Goal: Check status: Check status

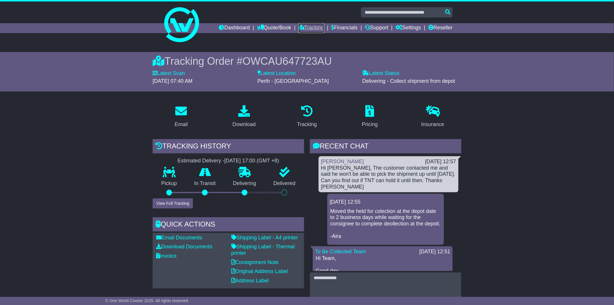
click at [311, 30] on link "Tracking" at bounding box center [312, 28] width 26 height 10
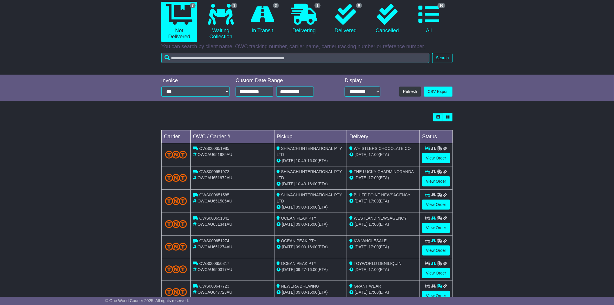
scroll to position [64, 0]
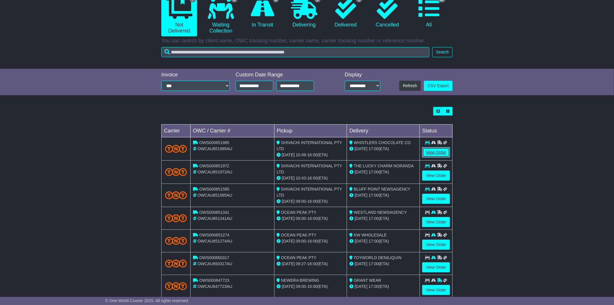
click at [429, 151] on link "View Order" at bounding box center [436, 152] width 28 height 10
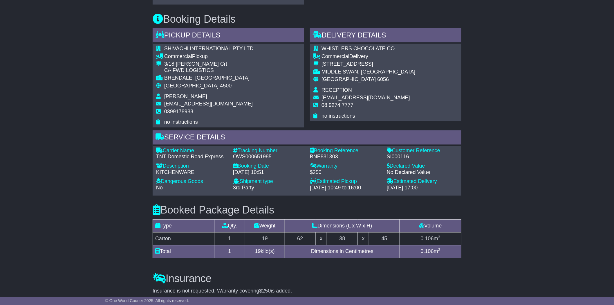
scroll to position [387, 0]
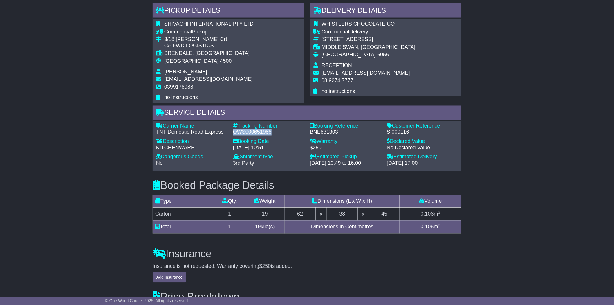
drag, startPoint x: 272, startPoint y: 128, endPoint x: 234, endPoint y: 131, distance: 38.7
click at [234, 131] on div "OWS000651985" at bounding box center [268, 132] width 71 height 6
copy div "OWS000651985"
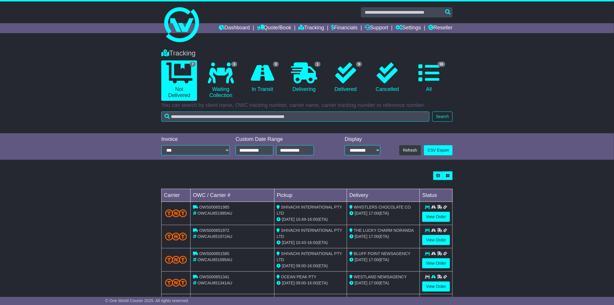
scroll to position [64, 0]
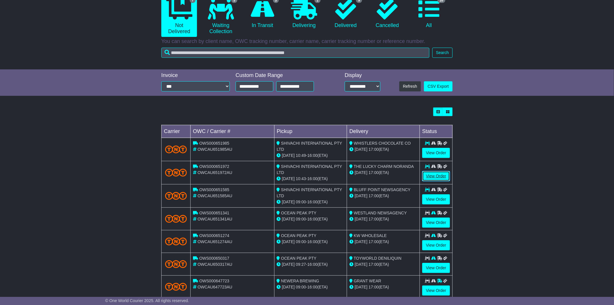
click at [431, 173] on link "View Order" at bounding box center [436, 176] width 28 height 10
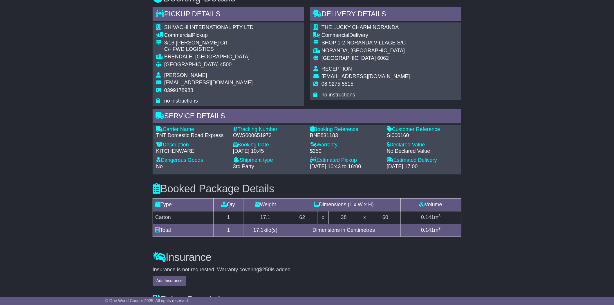
scroll to position [387, 0]
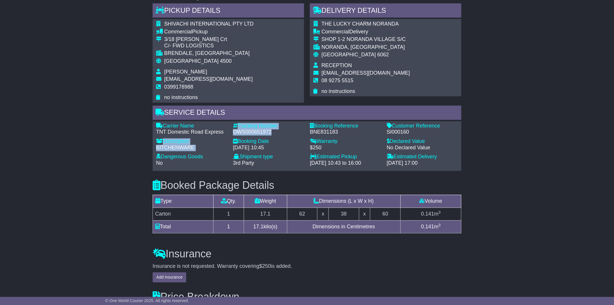
drag, startPoint x: 272, startPoint y: 132, endPoint x: 232, endPoint y: 130, distance: 40.1
click at [231, 130] on div "Tracking Number - OWS000651972" at bounding box center [268, 129] width 77 height 12
copy div "OWS000651972"
